Goal: Information Seeking & Learning: Learn about a topic

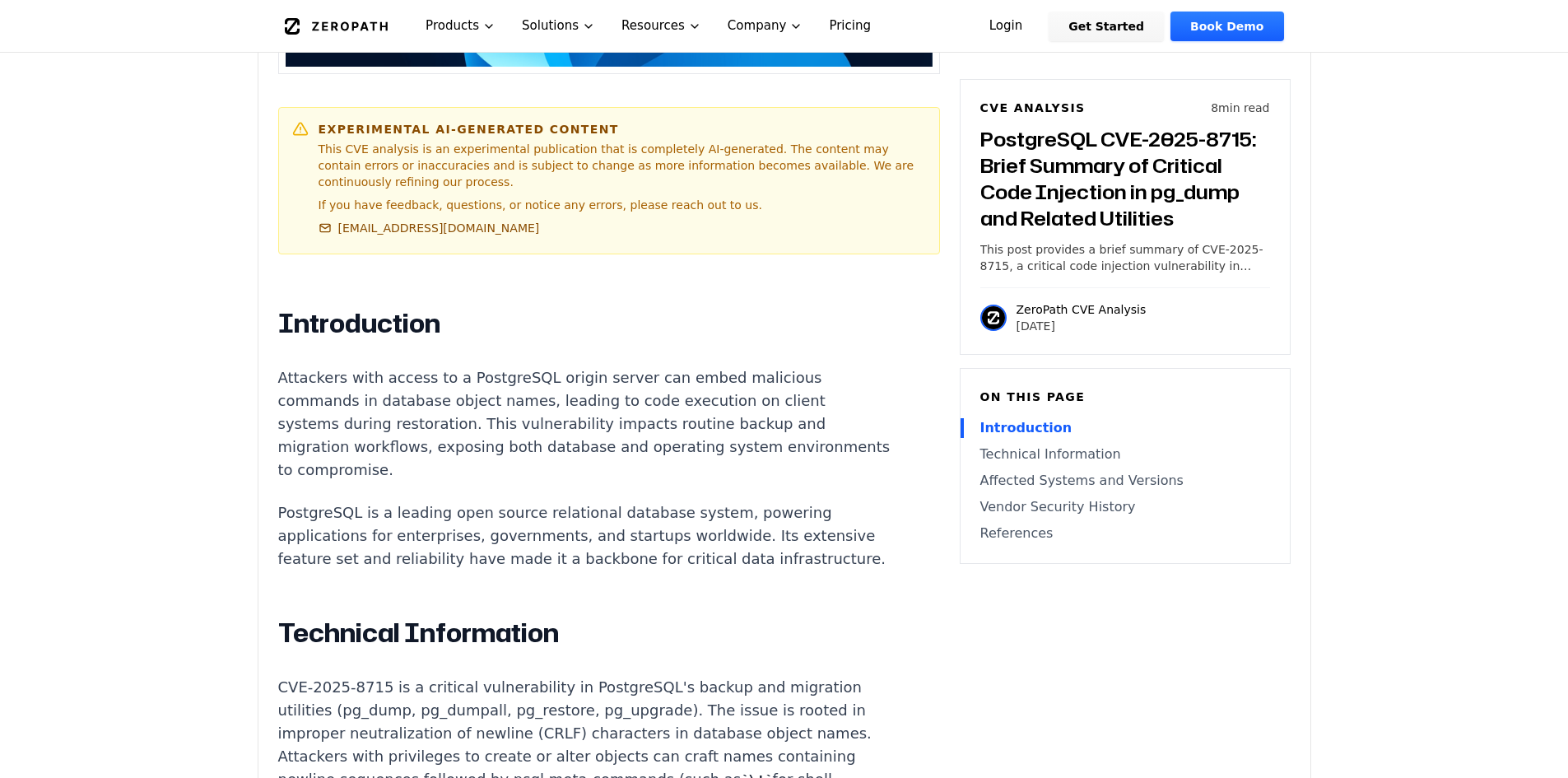
scroll to position [905, 0]
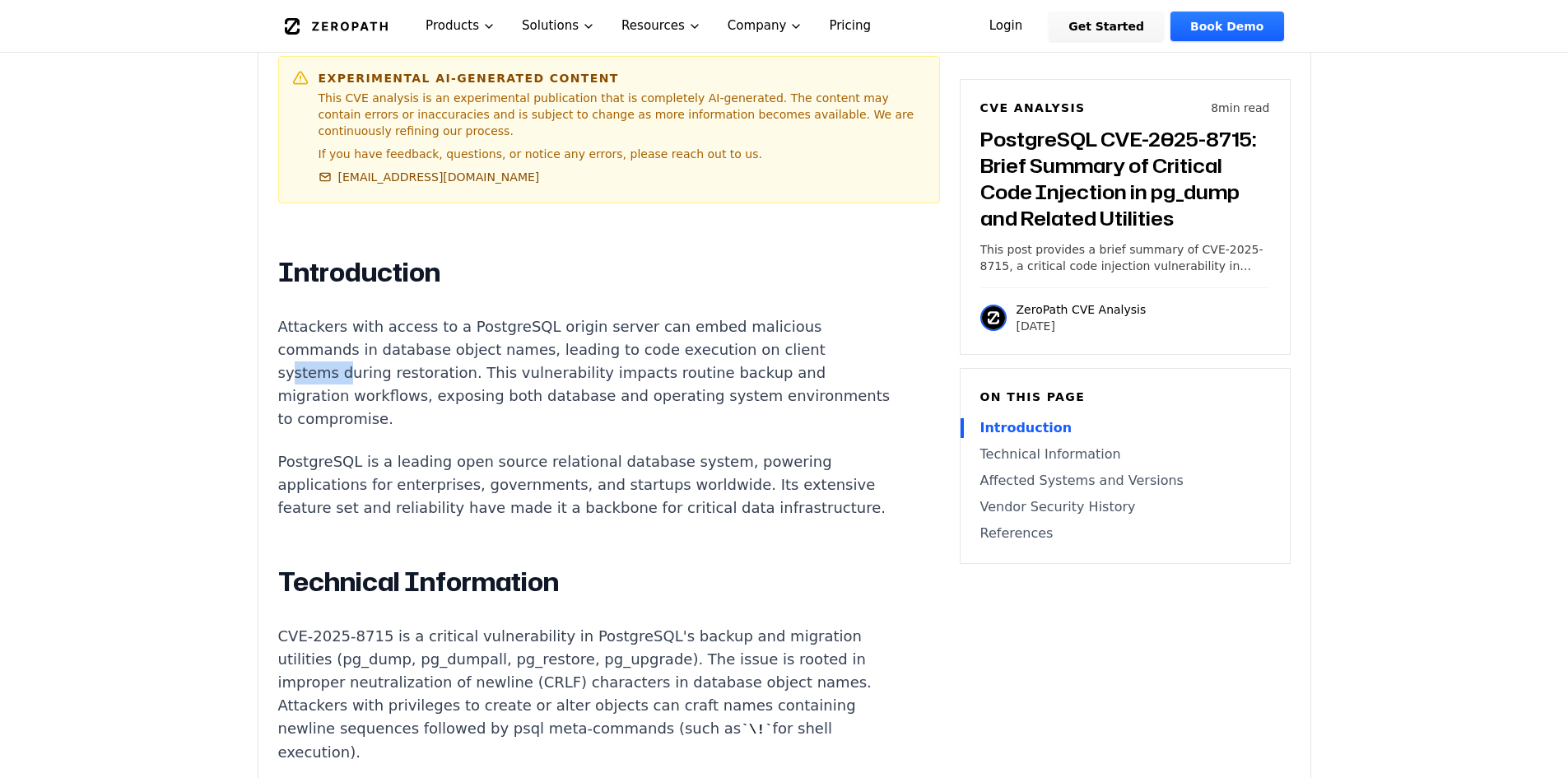
drag, startPoint x: 313, startPoint y: 320, endPoint x: 341, endPoint y: 320, distance: 28.0
click at [341, 320] on p "Attackers with access to a PostgreSQL origin server can embed malicious command…" at bounding box center [584, 372] width 612 height 116
click at [289, 315] on p "Attackers with access to a PostgreSQL origin server can embed malicious command…" at bounding box center [584, 372] width 612 height 116
drag, startPoint x: 295, startPoint y: 306, endPoint x: 349, endPoint y: 314, distance: 54.6
click at [349, 315] on p "Attackers with access to a PostgreSQL origin server can embed malicious command…" at bounding box center [584, 372] width 612 height 116
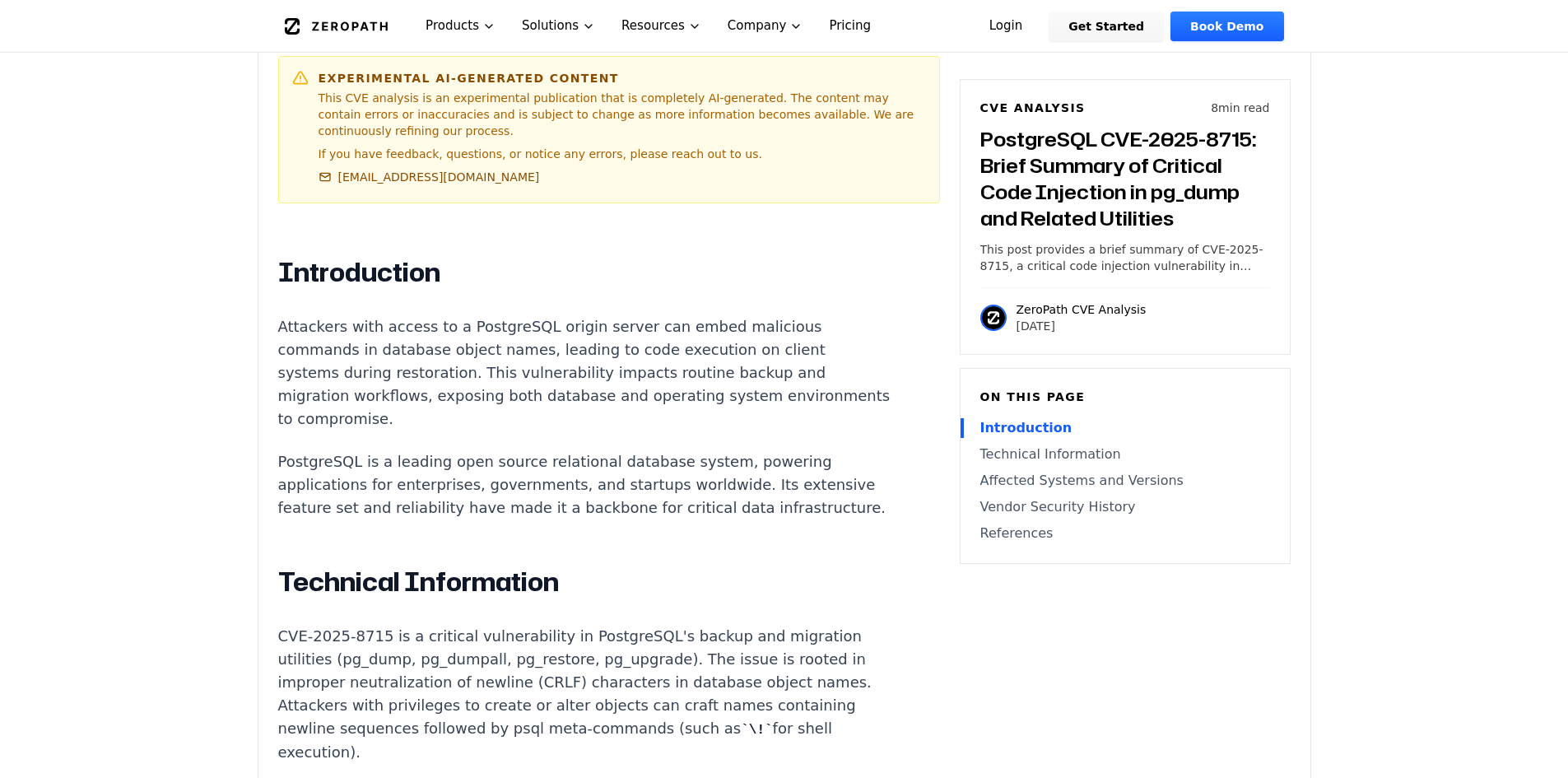
click at [288, 315] on p "Attackers with access to a PostgreSQL origin server can embed malicious command…" at bounding box center [584, 372] width 612 height 116
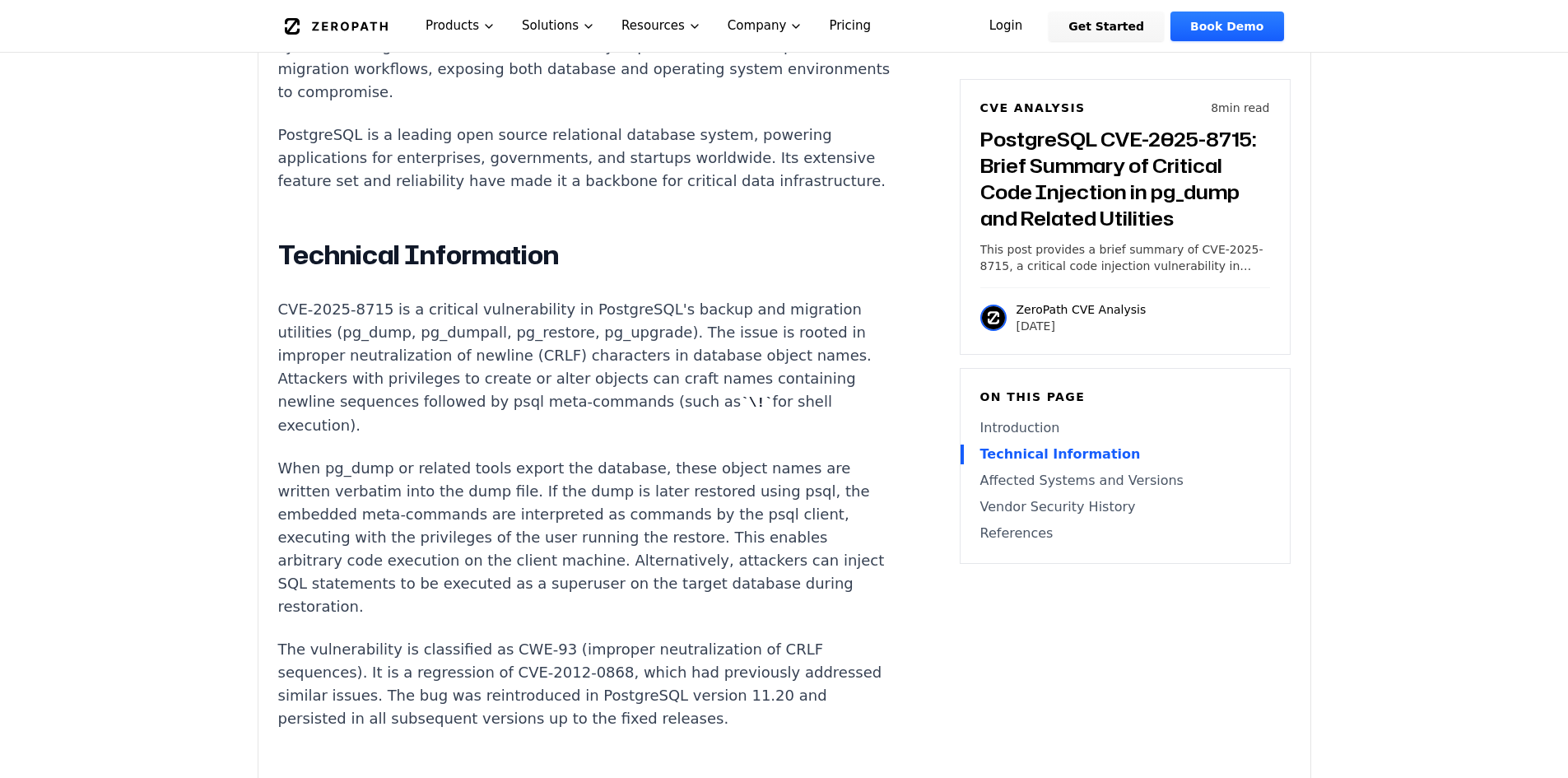
scroll to position [1235, 0]
drag, startPoint x: 274, startPoint y: 303, endPoint x: 356, endPoint y: 400, distance: 127.0
click at [356, 400] on div "Experimental AI-Generated Content This CVE analysis is an experimental publicat…" at bounding box center [784, 404] width 1052 height 2240
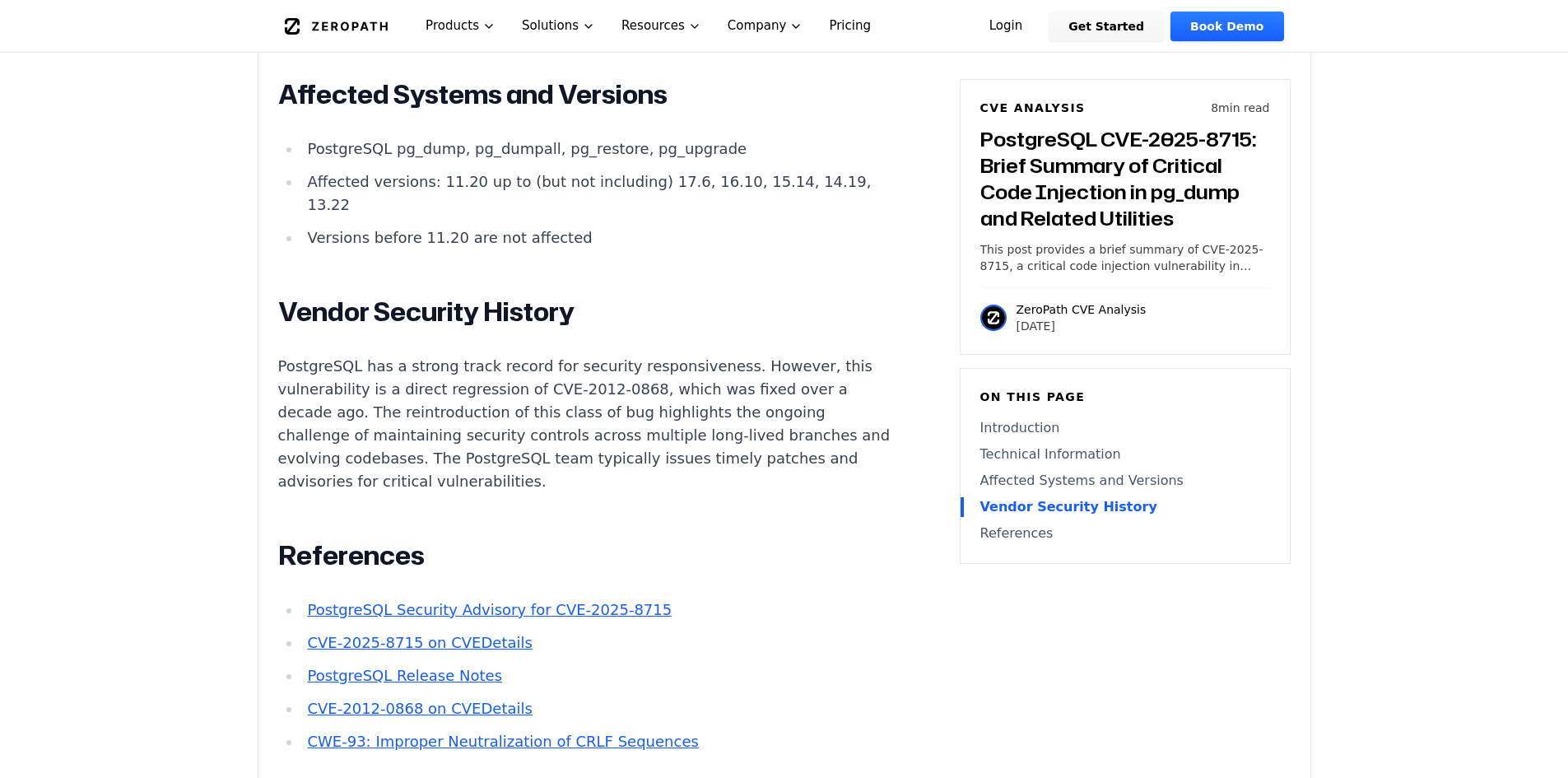
scroll to position [1893, 0]
